Goal: Book appointment/travel/reservation

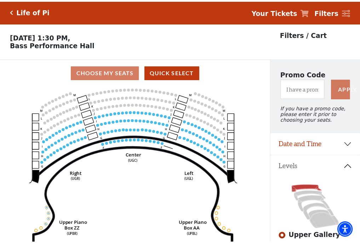
scroll to position [33, 0]
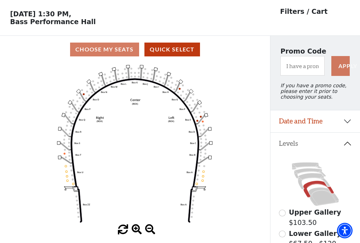
scroll to position [33, 0]
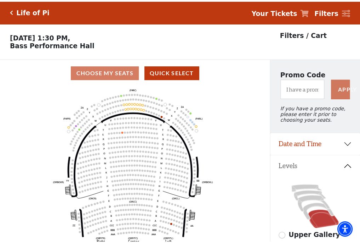
scroll to position [33, 0]
